Goal: Task Accomplishment & Management: Use online tool/utility

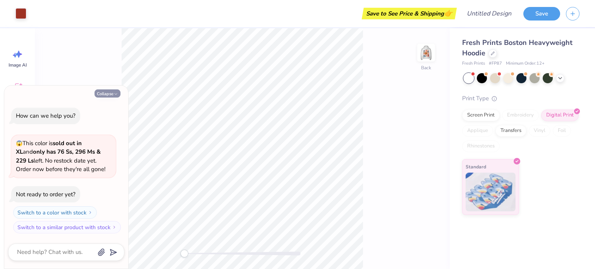
click at [106, 95] on button "Collapse" at bounding box center [108, 93] width 26 height 8
type textarea "x"
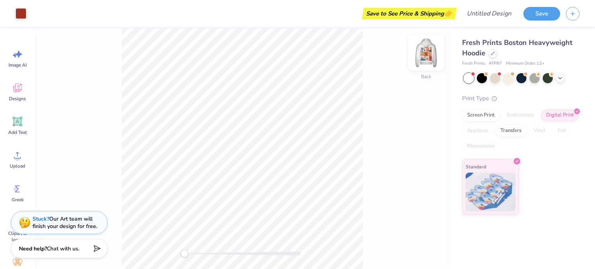
click at [428, 61] on div at bounding box center [426, 53] width 36 height 36
click at [430, 55] on img at bounding box center [426, 52] width 31 height 31
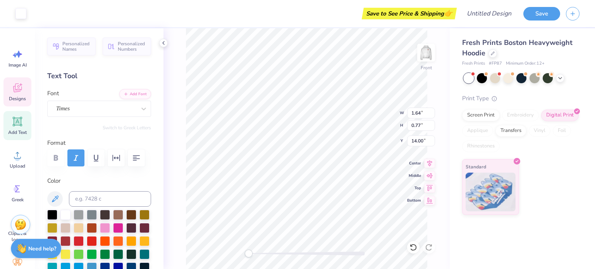
type input "1.64"
type input "0.77"
type input "14.00"
type input "1.37"
type input "0.65"
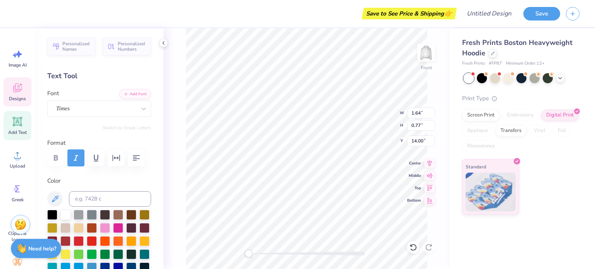
type input "14.77"
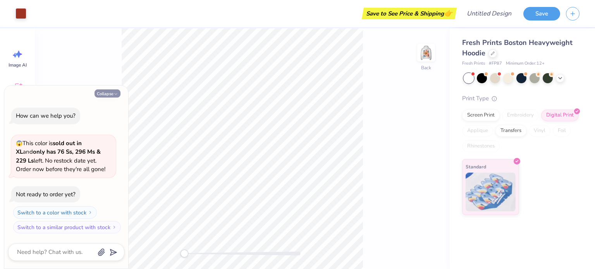
click at [103, 92] on button "Collapse" at bounding box center [108, 93] width 26 height 8
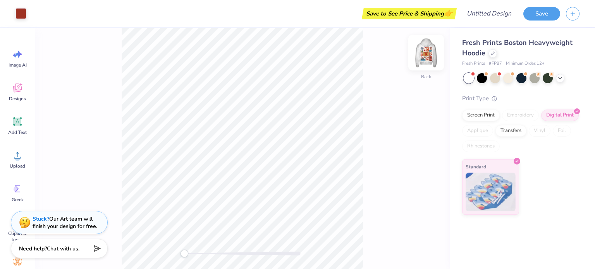
click at [421, 56] on img at bounding box center [426, 52] width 31 height 31
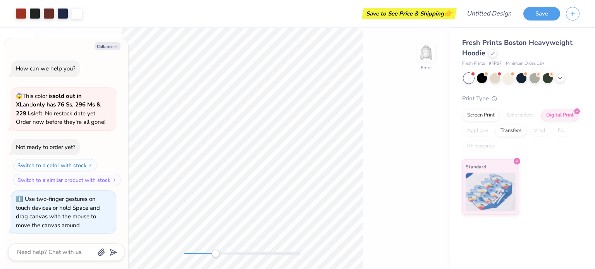
click at [215, 260] on div "Front" at bounding box center [242, 148] width 415 height 241
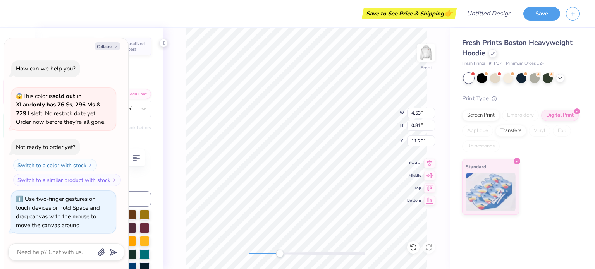
type textarea "x"
type textarea "DELTA GAM"
type textarea "x"
type textarea "DELTA G"
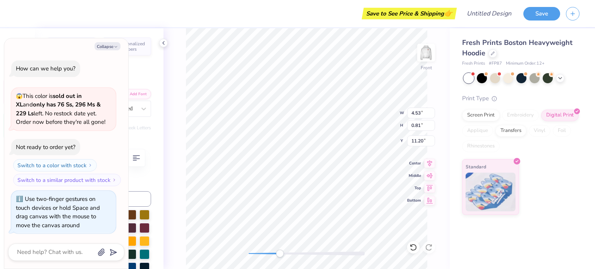
type textarea "x"
type textarea "DELTA"
type textarea "x"
type textarea "DE"
type textarea "x"
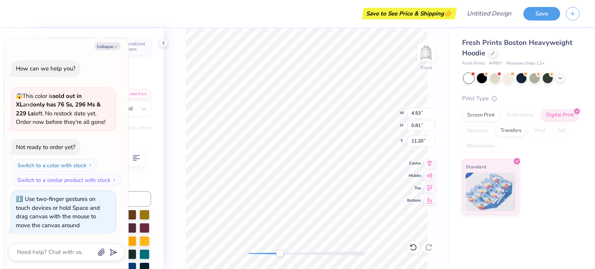
type textarea "D"
type textarea "x"
type textarea "P"
type textarea "x"
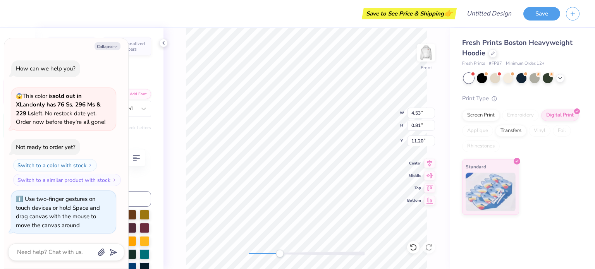
type textarea "Ph"
type textarea "x"
type textarea "Phi"
type textarea "x"
type textarea "Phi S"
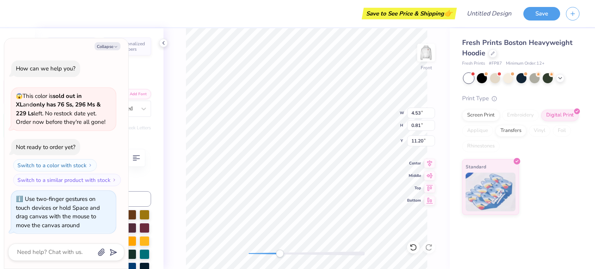
type textarea "x"
type textarea "Phi Si"
type textarea "x"
type textarea "Phi Sigma"
type textarea "x"
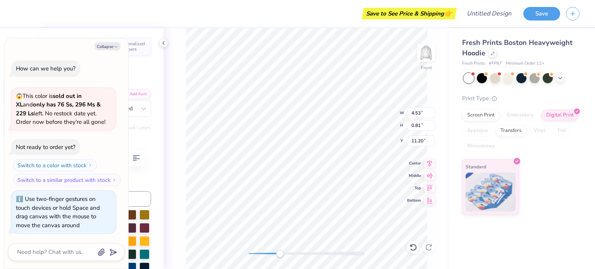
type textarea "Phi Sigma"
type textarea "x"
type textarea "Phi Sigma S"
type textarea "x"
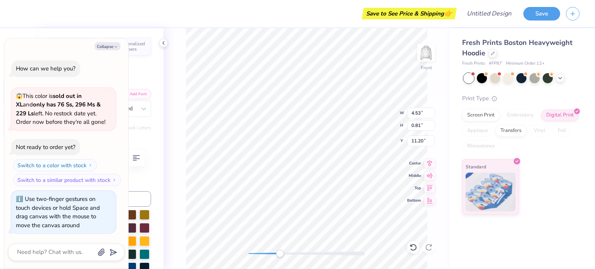
type textarea "Phi Sigma Si"
type textarea "x"
type textarea "Phi Sigma Sig"
type textarea "x"
type textarea "Phi Sigma Sigma"
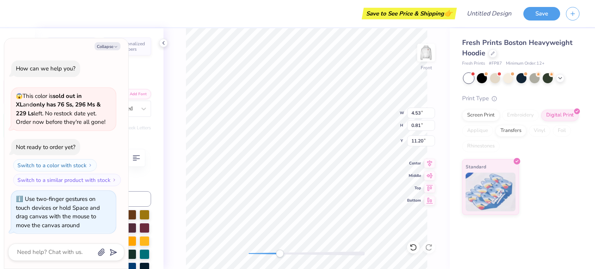
scroll to position [0, 2]
click at [557, 198] on div "Standard" at bounding box center [520, 187] width 117 height 56
type textarea "x"
type input "1.76"
type input "0.91"
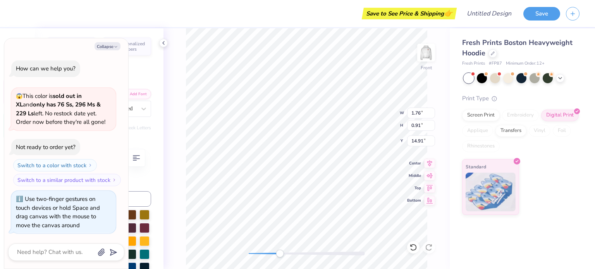
type input "14.91"
type textarea "x"
type textarea "187"
type textarea "x"
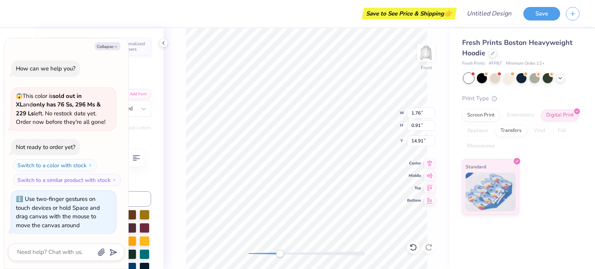
type textarea "18"
type textarea "x"
type textarea "1"
type textarea "x"
type textarea "19"
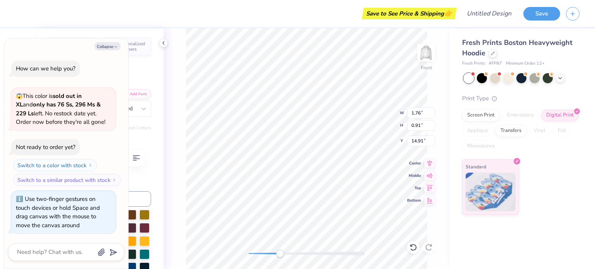
type textarea "x"
type textarea "191"
type textarea "x"
type textarea "1913"
click at [474, 242] on div "Fresh Prints Boston Heavyweight Hoodie Fresh Prints # FP87 Minimum Order: 12 + …" at bounding box center [522, 148] width 145 height 241
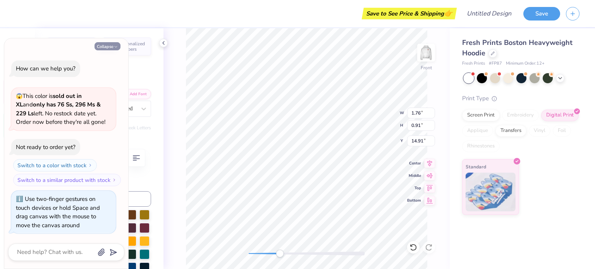
click at [115, 46] on icon "button" at bounding box center [115, 47] width 5 height 5
type textarea "x"
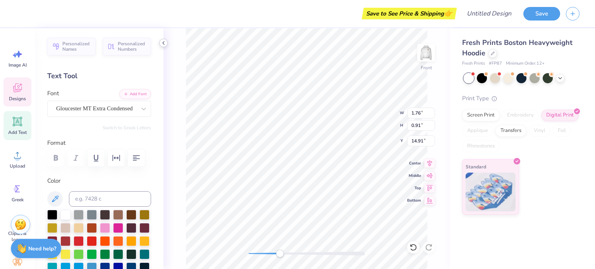
click at [163, 46] on icon at bounding box center [163, 43] width 6 height 6
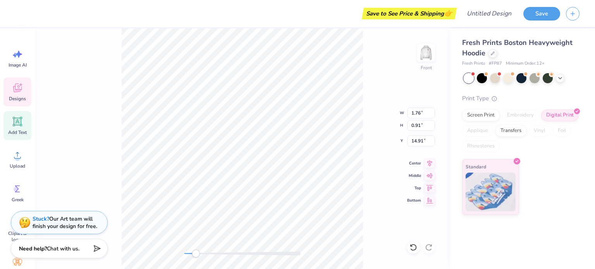
drag, startPoint x: 183, startPoint y: 255, endPoint x: 196, endPoint y: 255, distance: 12.8
click at [196, 255] on div "Accessibility label" at bounding box center [196, 254] width 8 height 8
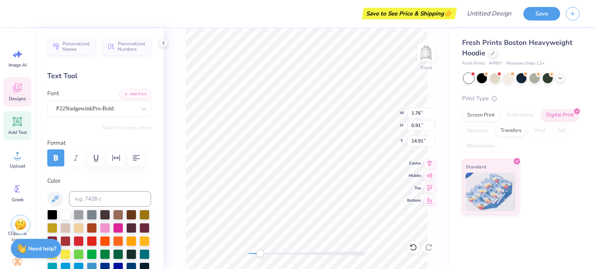
type input "2.15"
type input "1.17"
type input "18.92"
type input "2.19"
type input "1.32"
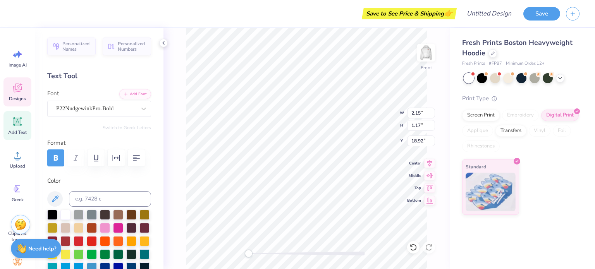
type input "17.43"
type input "14.00"
type input "16.98"
type input "5.04"
type input "2.19"
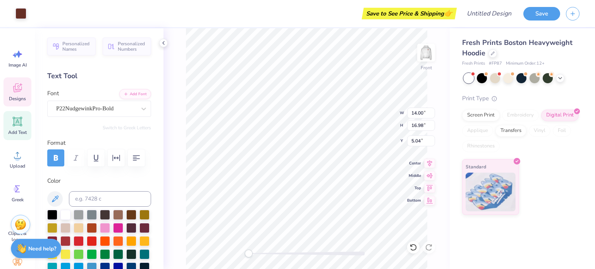
type input "1.32"
type input "17.43"
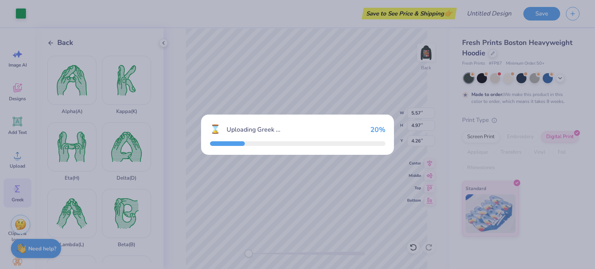
scroll to position [493, 0]
